Goal: Information Seeking & Learning: Find specific fact

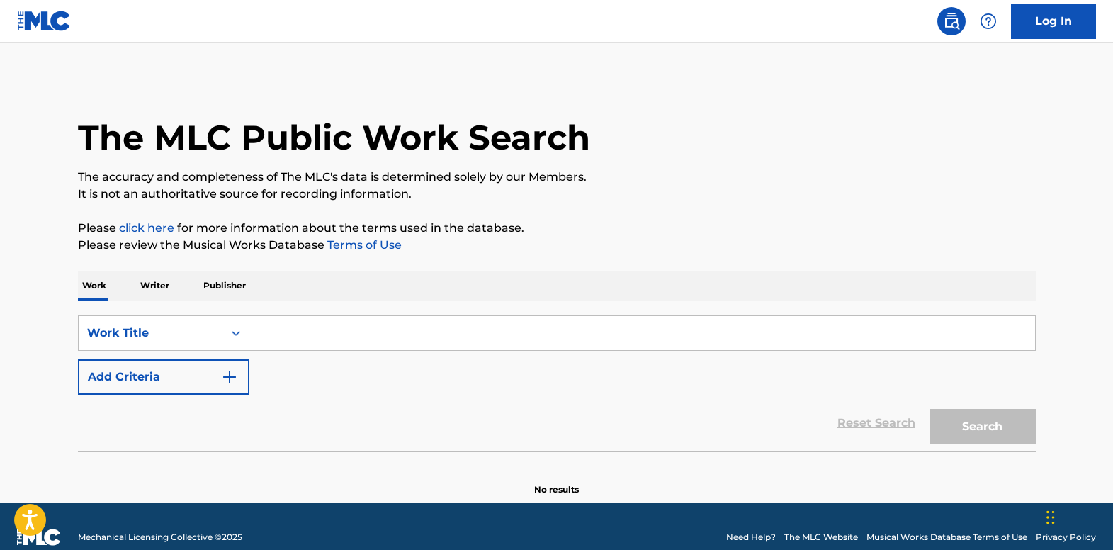
click at [445, 332] on input "Search Form" at bounding box center [642, 333] width 786 height 34
paste input "Time Don't Run Out On Me"
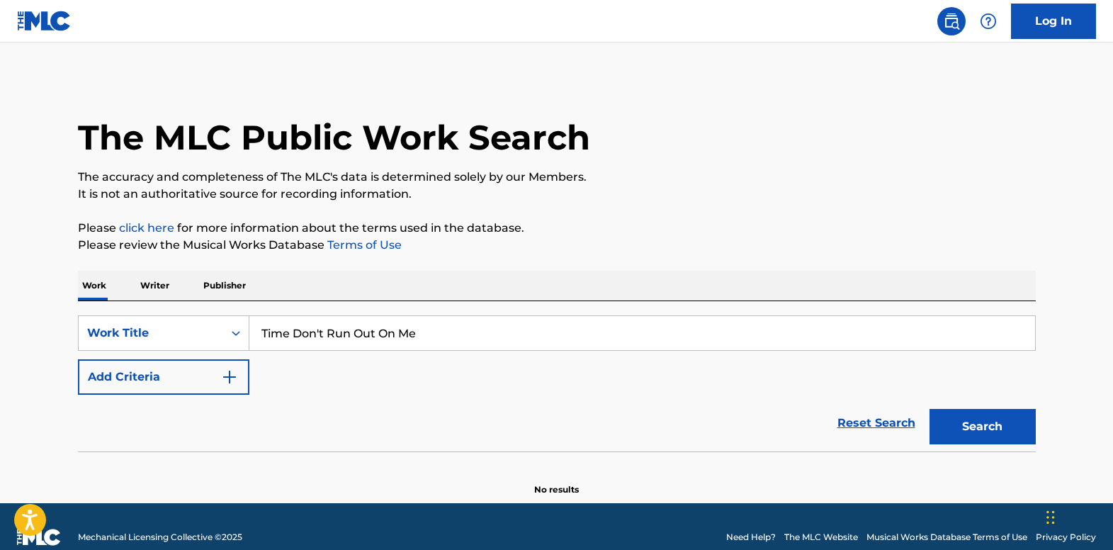
type input "Time Don't Run Out On Me"
click at [190, 375] on button "Add Criteria" at bounding box center [163, 376] width 171 height 35
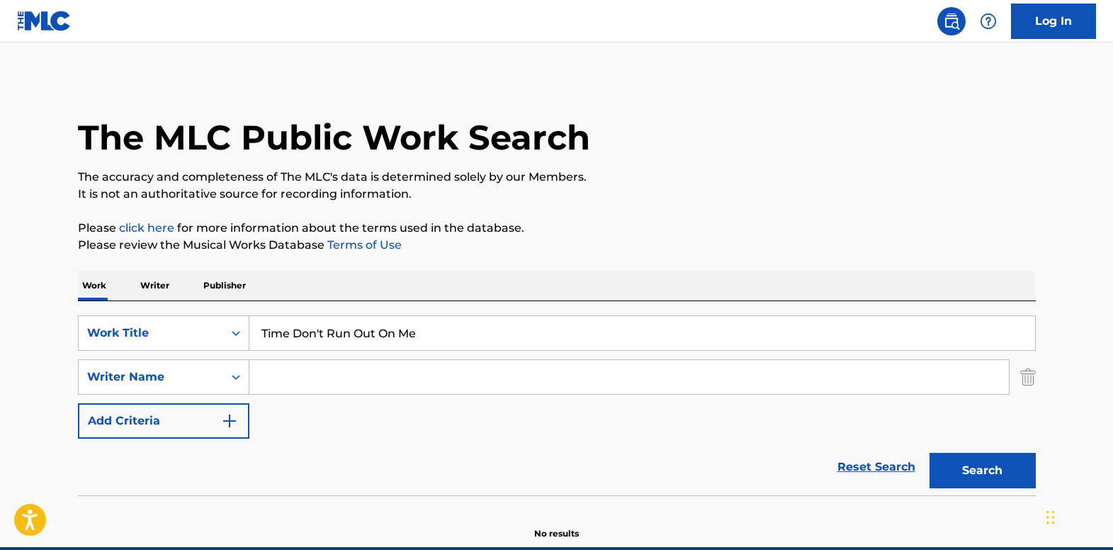
click at [307, 368] on input "Search Form" at bounding box center [628, 377] width 759 height 34
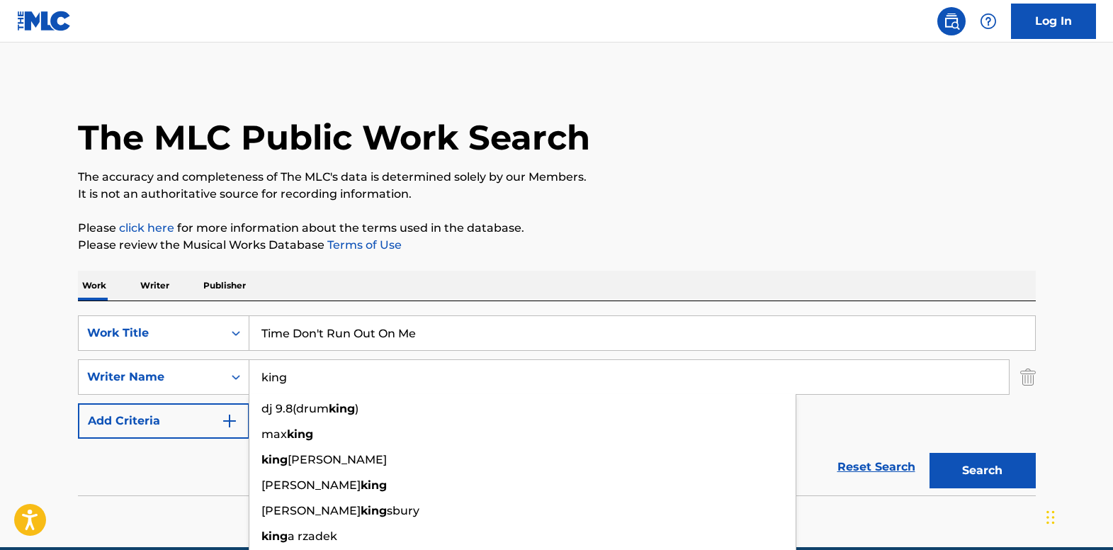
type input "king"
click at [1010, 472] on button "Search" at bounding box center [982, 470] width 106 height 35
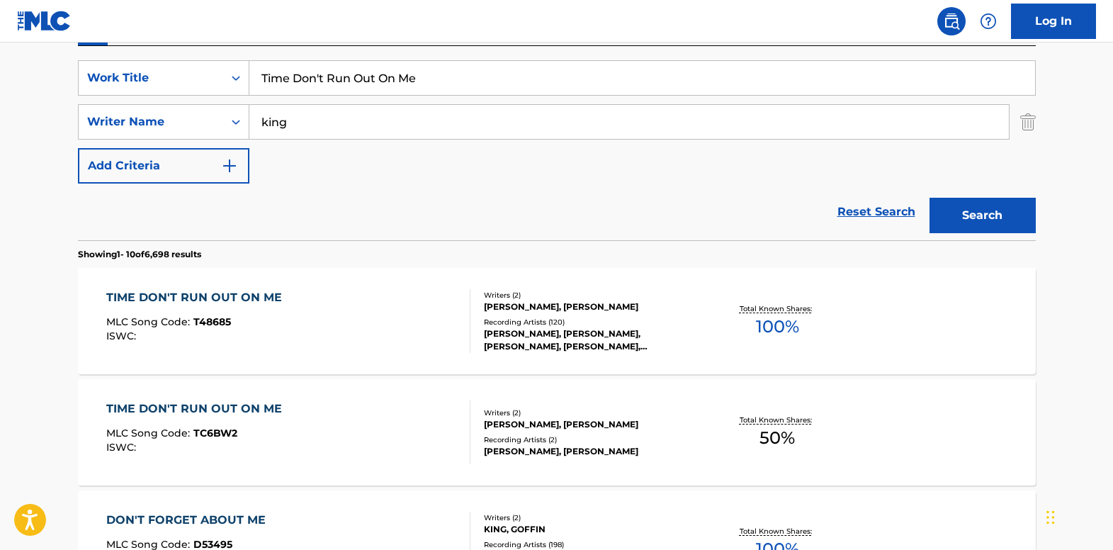
scroll to position [283, 0]
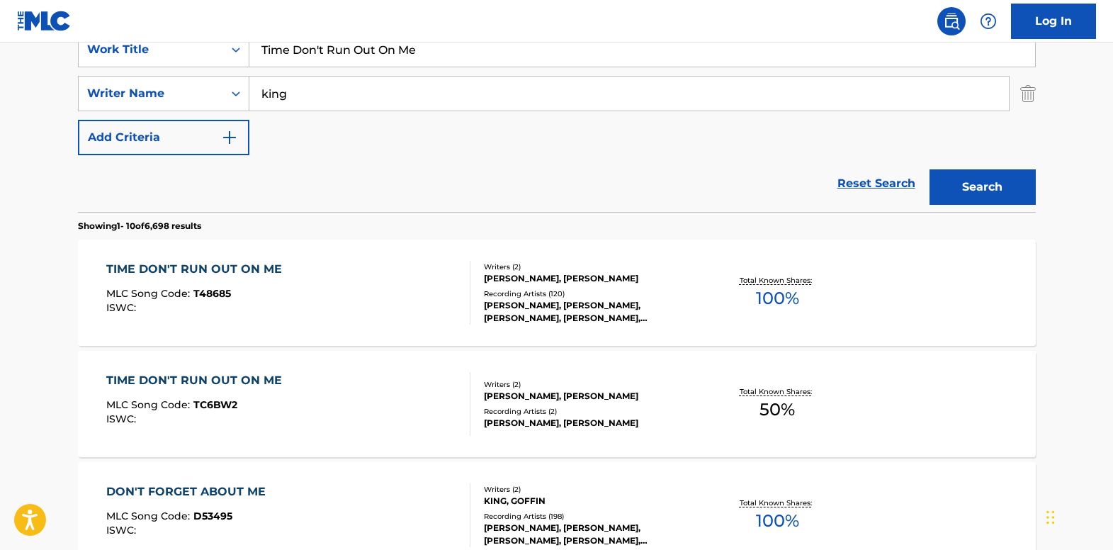
click at [164, 258] on div "TIME DON'T RUN OUT ON ME MLC Song Code : T48685 ISWC : Writers ( 2 ) [PERSON_NA…" at bounding box center [557, 292] width 958 height 106
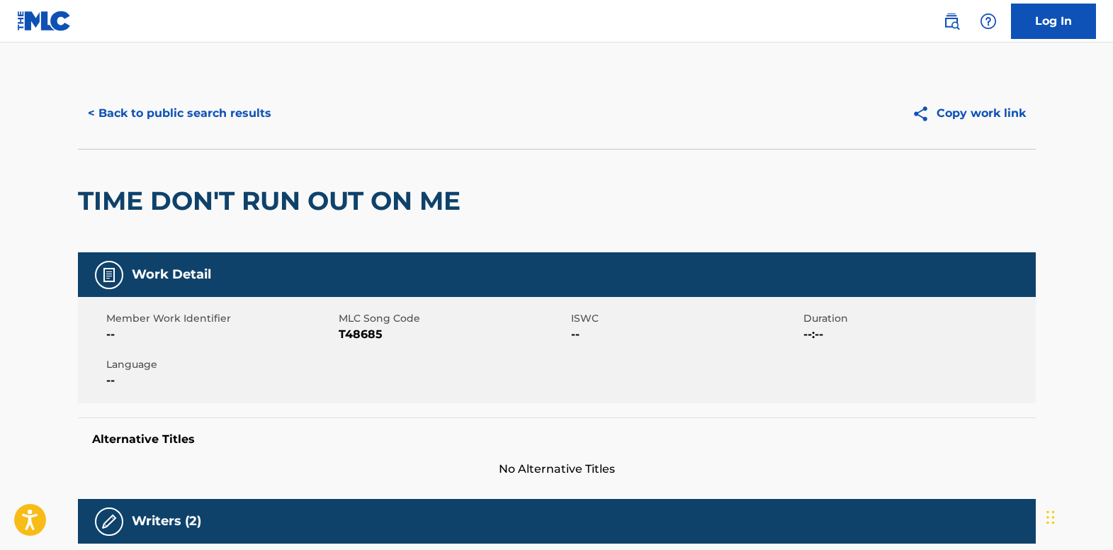
click at [104, 112] on button "< Back to public search results" at bounding box center [179, 113] width 203 height 35
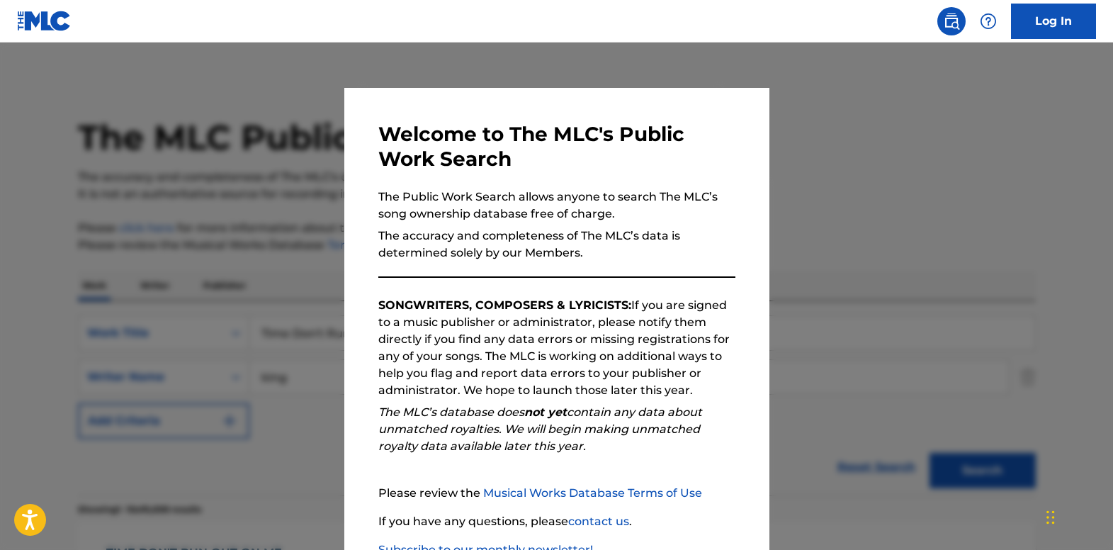
scroll to position [283, 0]
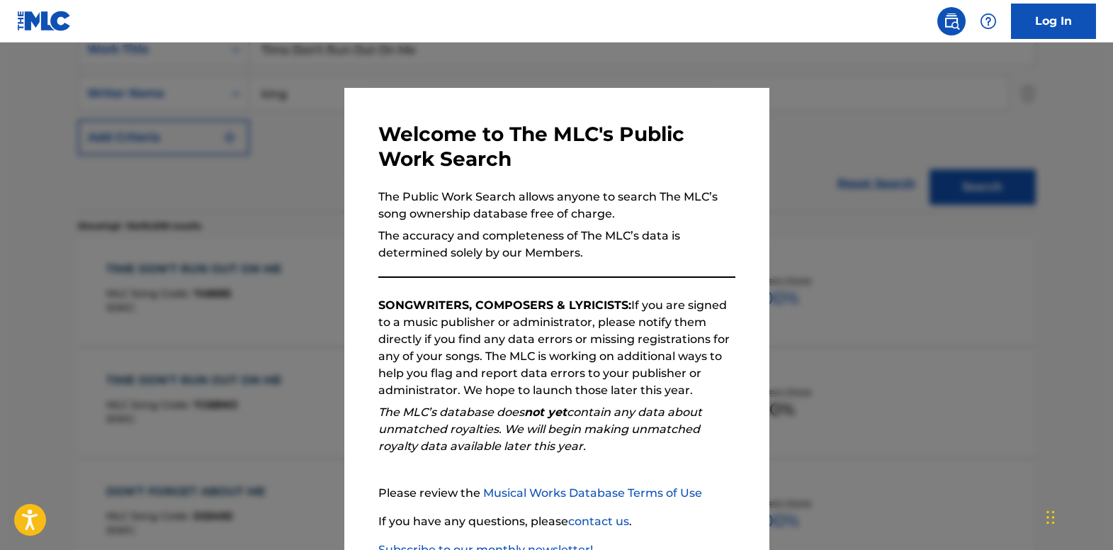
click at [318, 207] on div at bounding box center [556, 317] width 1113 height 550
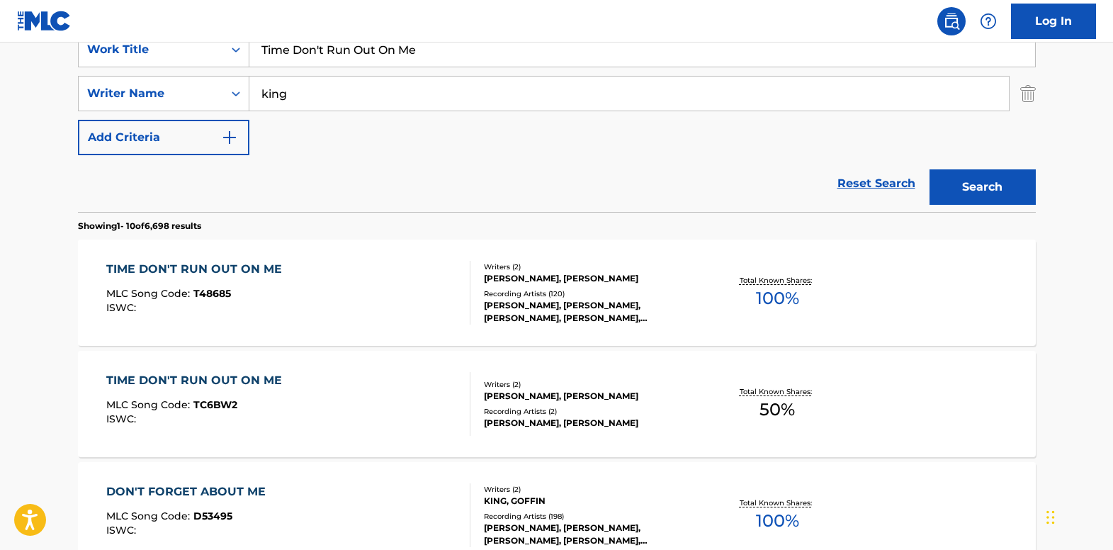
click at [1025, 97] on img "Search Form" at bounding box center [1028, 93] width 16 height 35
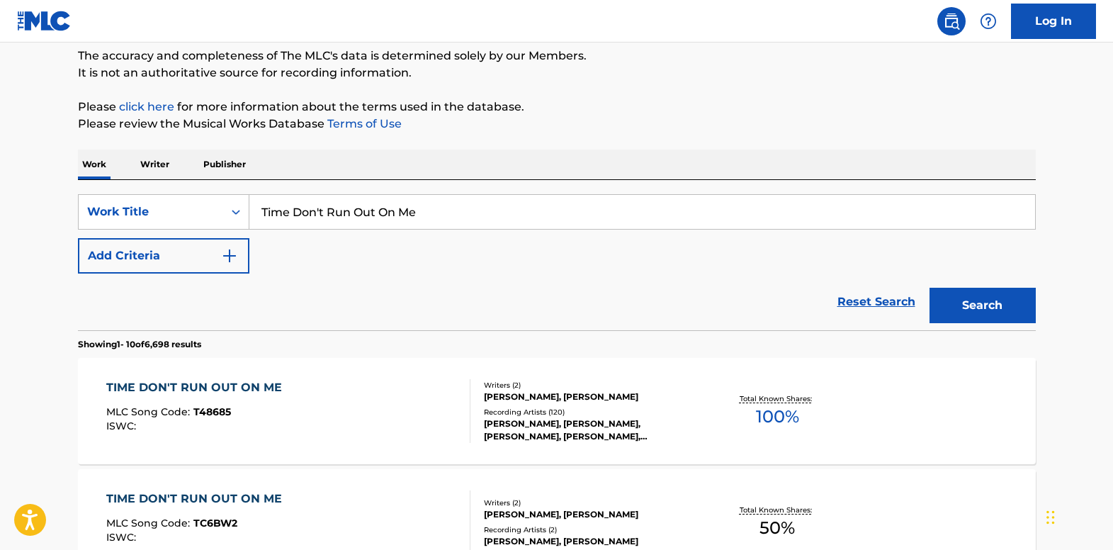
scroll to position [0, 0]
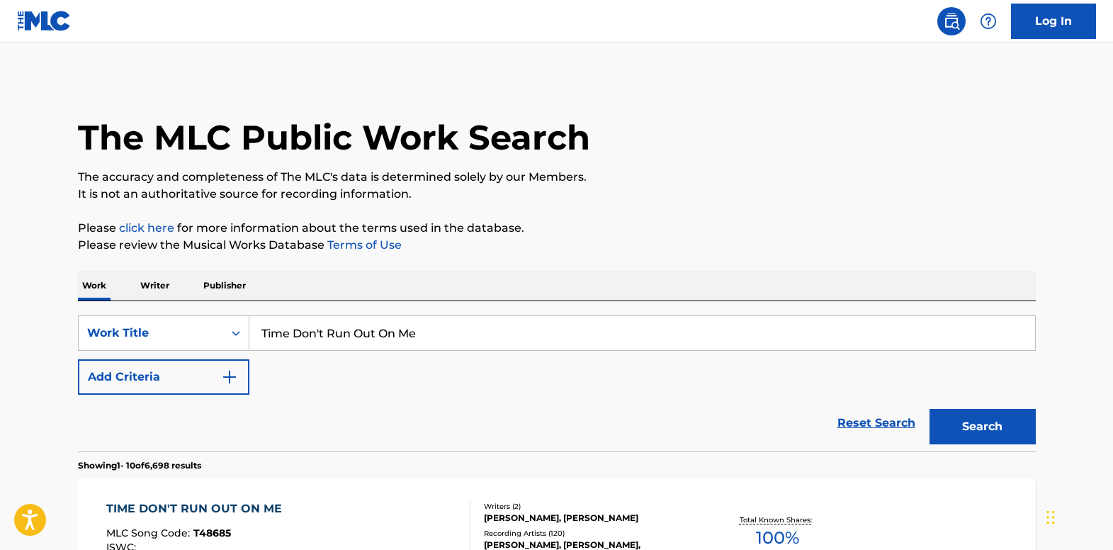
drag, startPoint x: 418, startPoint y: 329, endPoint x: 166, endPoint y: 305, distance: 252.7
click at [166, 305] on div "SearchWithCriteria7fa8d7b8-6f18-415b-8e28-9904e8faa3d4 Work Title Time Don't Ru…" at bounding box center [557, 376] width 958 height 150
paste input "[PERSON_NAME]"
type input "[PERSON_NAME]"
click at [224, 334] on div "Search Form" at bounding box center [235, 332] width 25 height 25
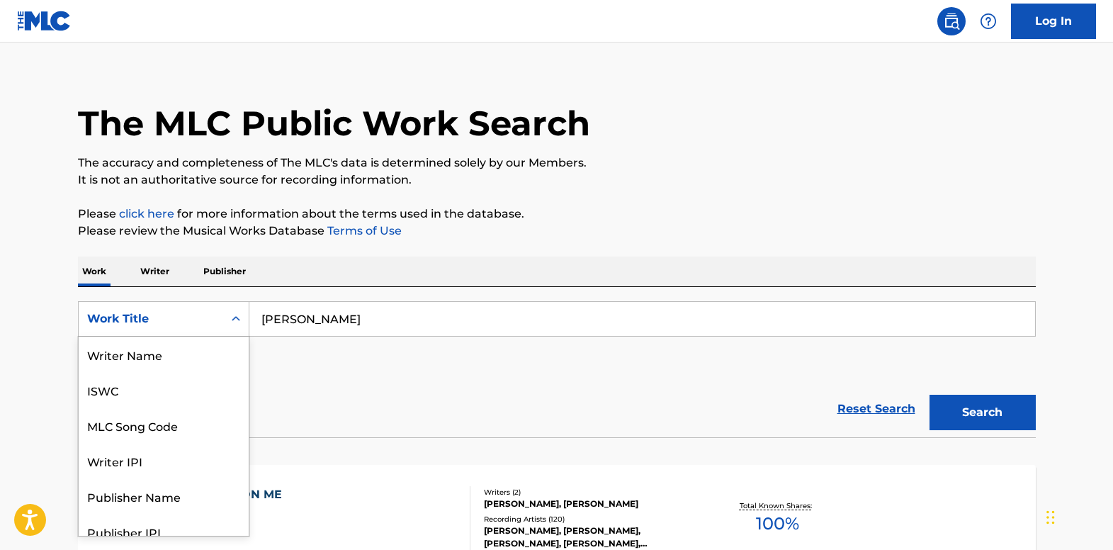
scroll to position [71, 0]
click at [211, 433] on div "Publisher Name" at bounding box center [164, 424] width 170 height 35
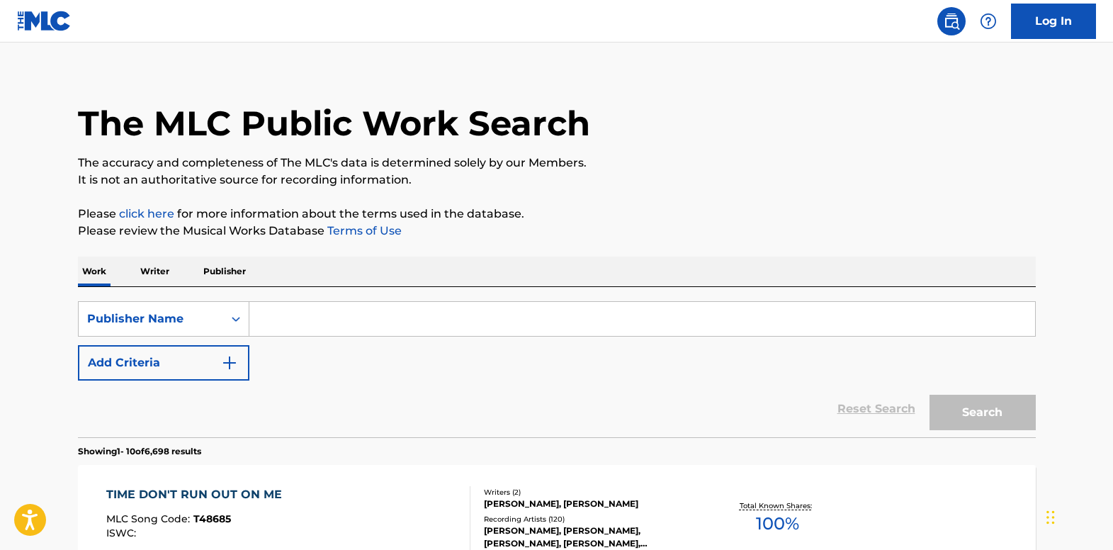
paste input "[PERSON_NAME]"
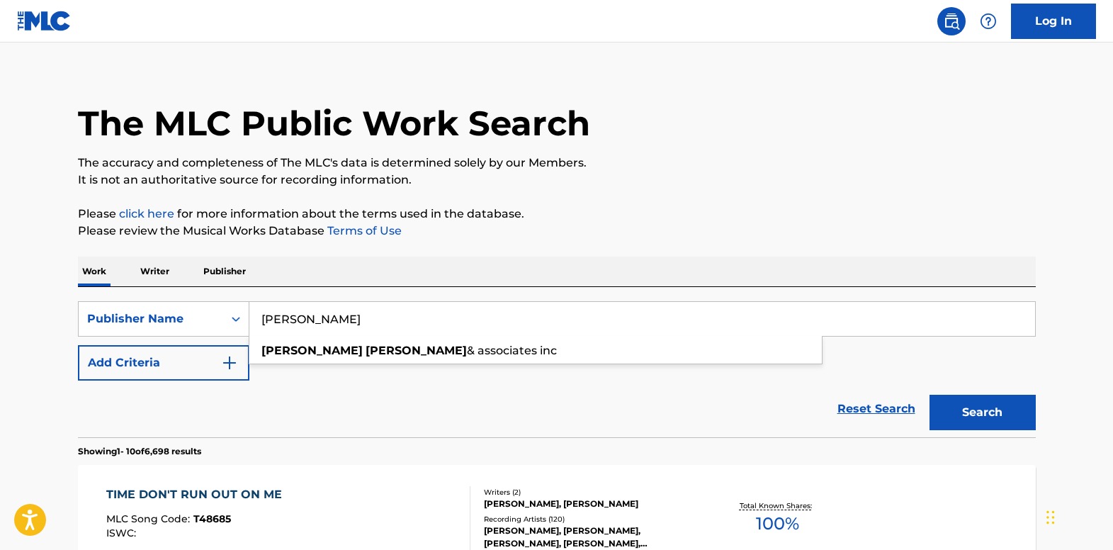
click at [946, 392] on div "Search" at bounding box center [978, 408] width 113 height 57
click at [944, 397] on button "Search" at bounding box center [982, 412] width 106 height 35
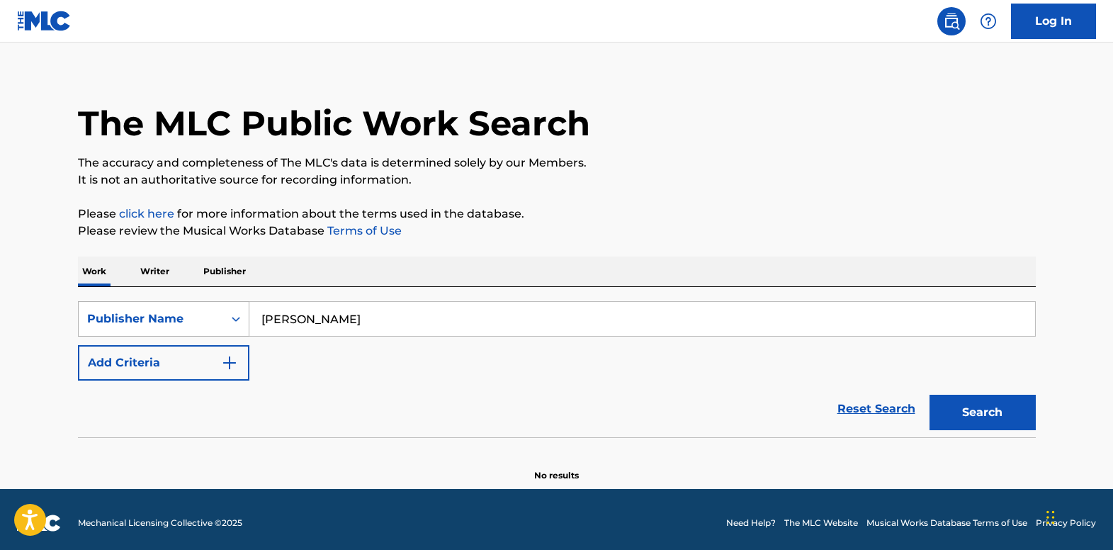
drag, startPoint x: 237, startPoint y: 307, endPoint x: 159, endPoint y: 305, distance: 78.6
click at [159, 305] on div "SearchWithCriteria5eeeadbd-98ae-4af2-a859-b83eb895d57f Publisher Name [PERSON_N…" at bounding box center [557, 318] width 958 height 35
type input "elorac"
click at [929, 395] on button "Search" at bounding box center [982, 412] width 106 height 35
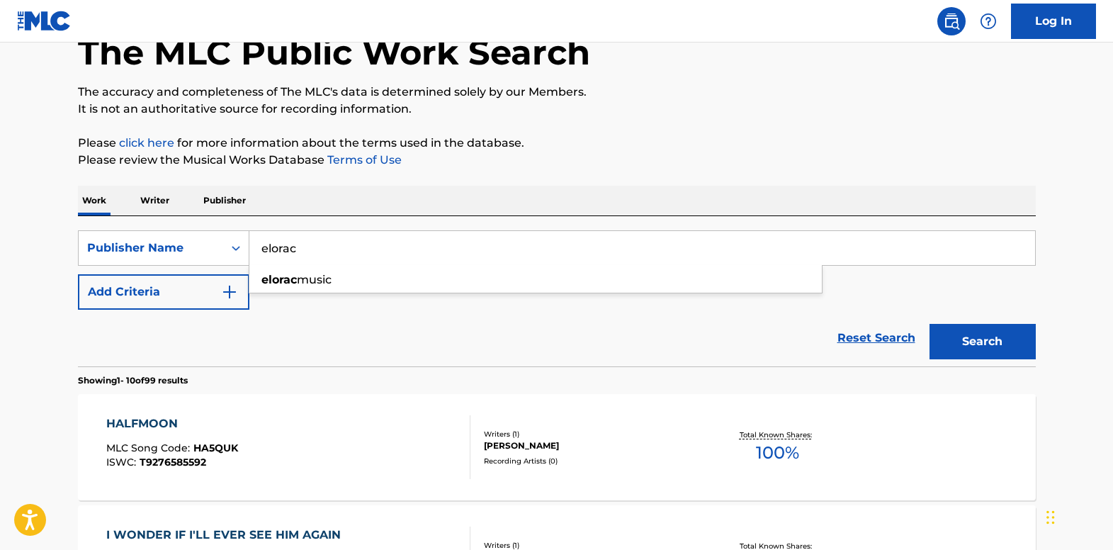
scroll to position [227, 0]
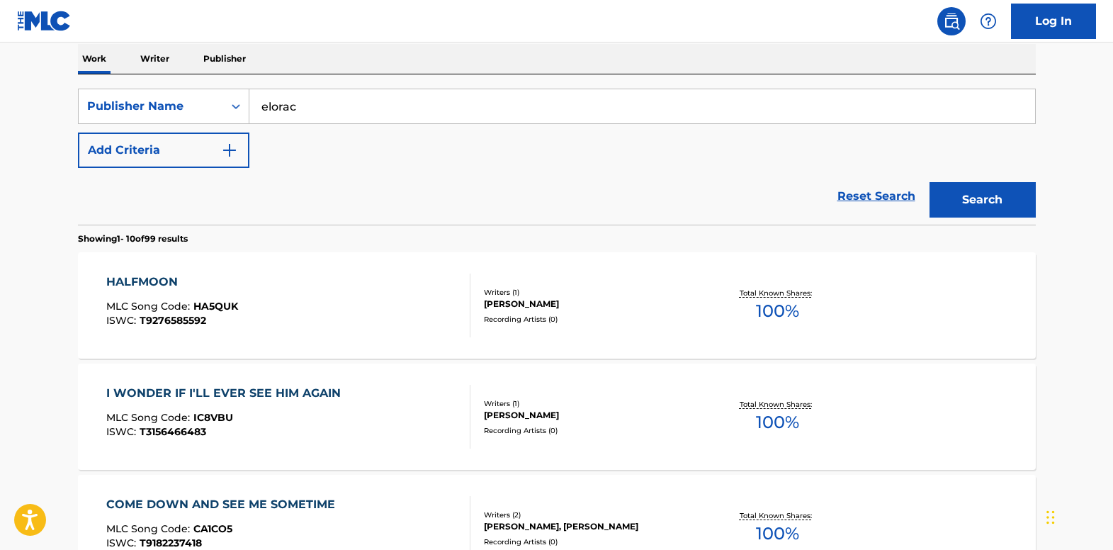
click at [195, 300] on span "HA5QUK" at bounding box center [215, 306] width 45 height 13
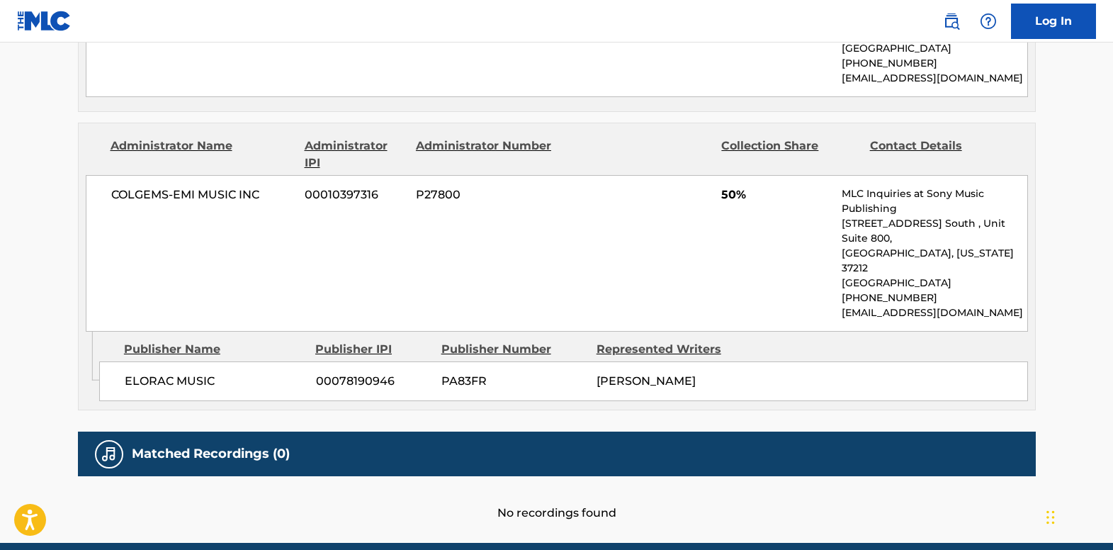
scroll to position [812, 0]
